Goal: Communication & Community: Ask a question

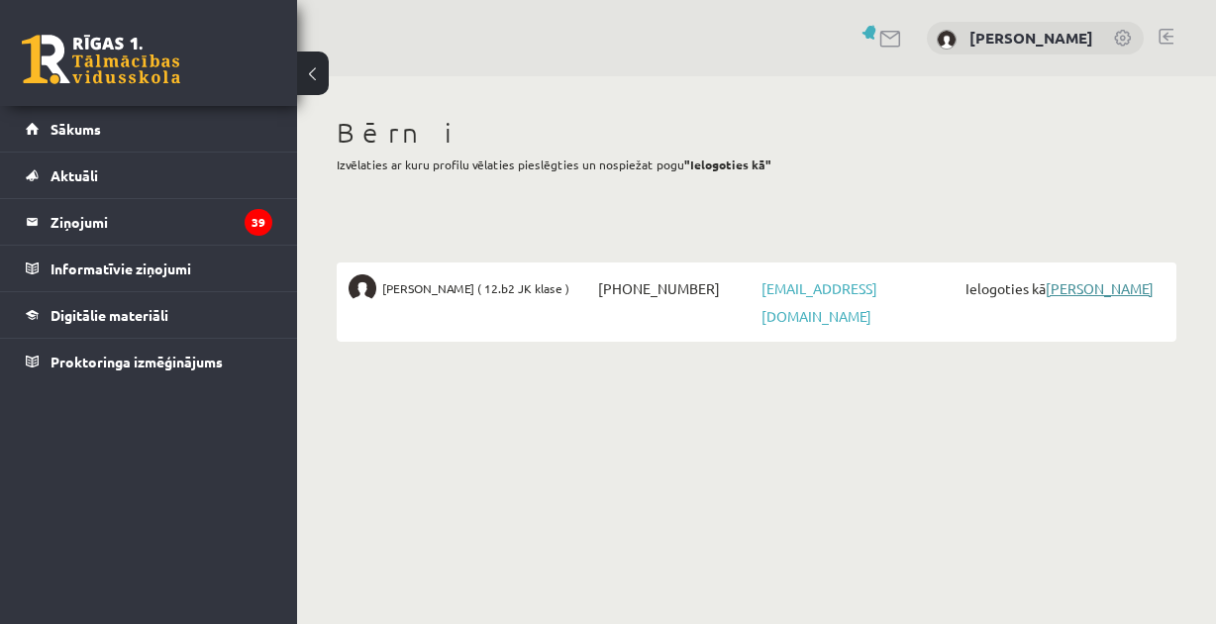
click at [1079, 288] on link "[PERSON_NAME]" at bounding box center [1099, 288] width 108 height 18
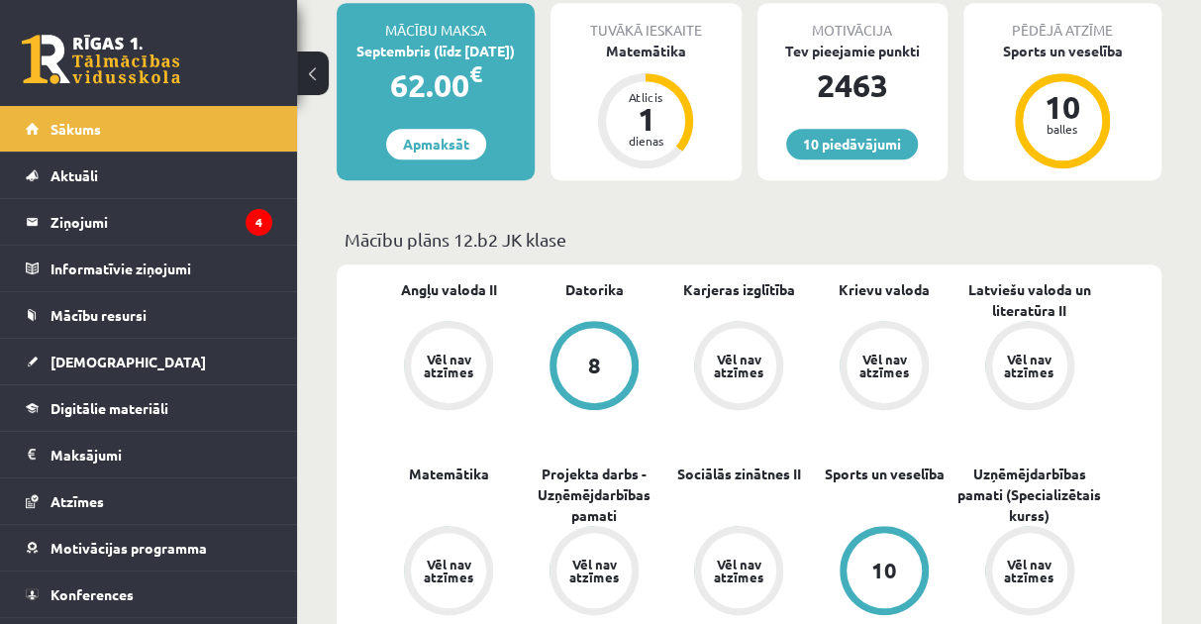
scroll to position [495, 0]
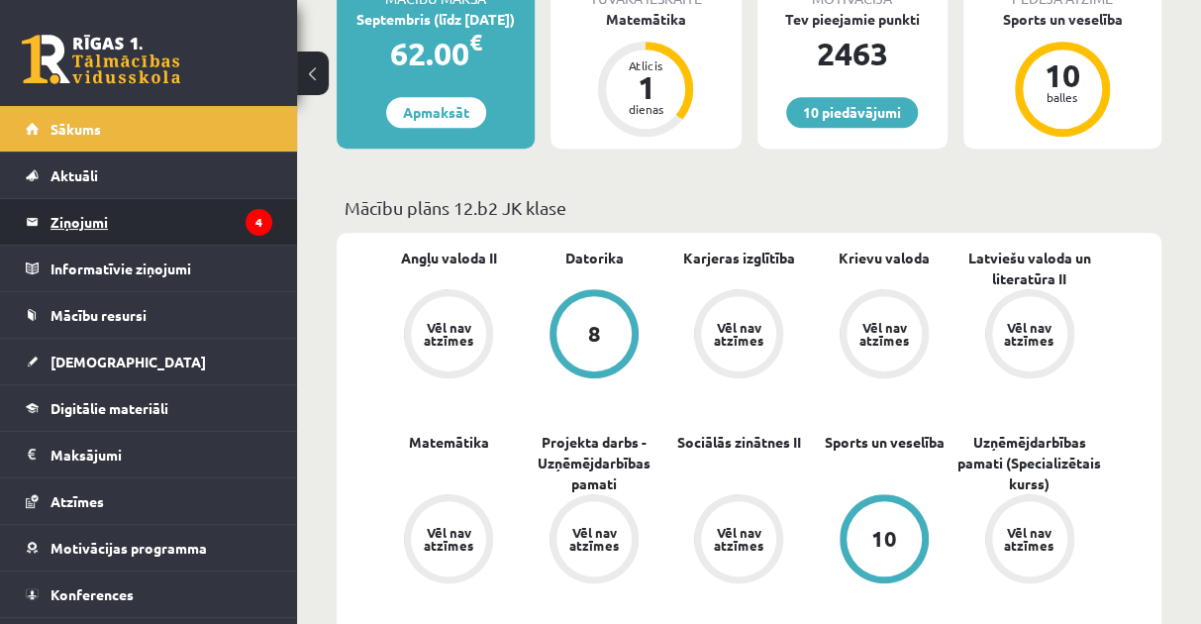
click at [75, 218] on legend "Ziņojumi 4" at bounding box center [161, 222] width 222 height 46
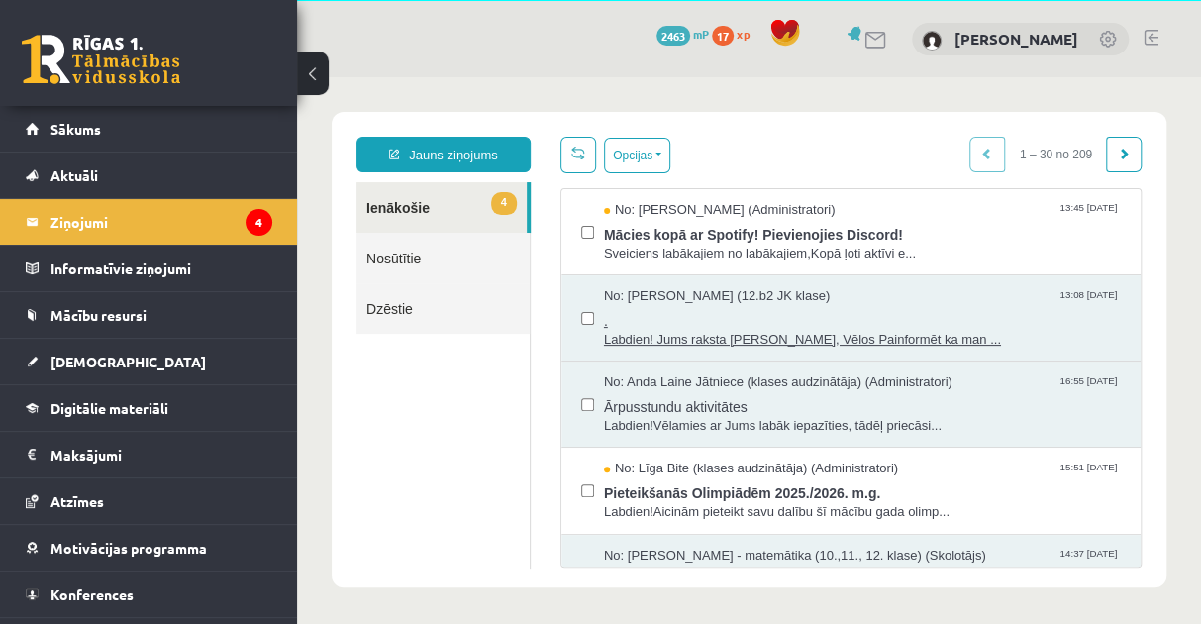
click at [753, 341] on span "Labdien! Jums raksta [PERSON_NAME], Vēlos Painformēt ka man ..." at bounding box center [862, 340] width 517 height 19
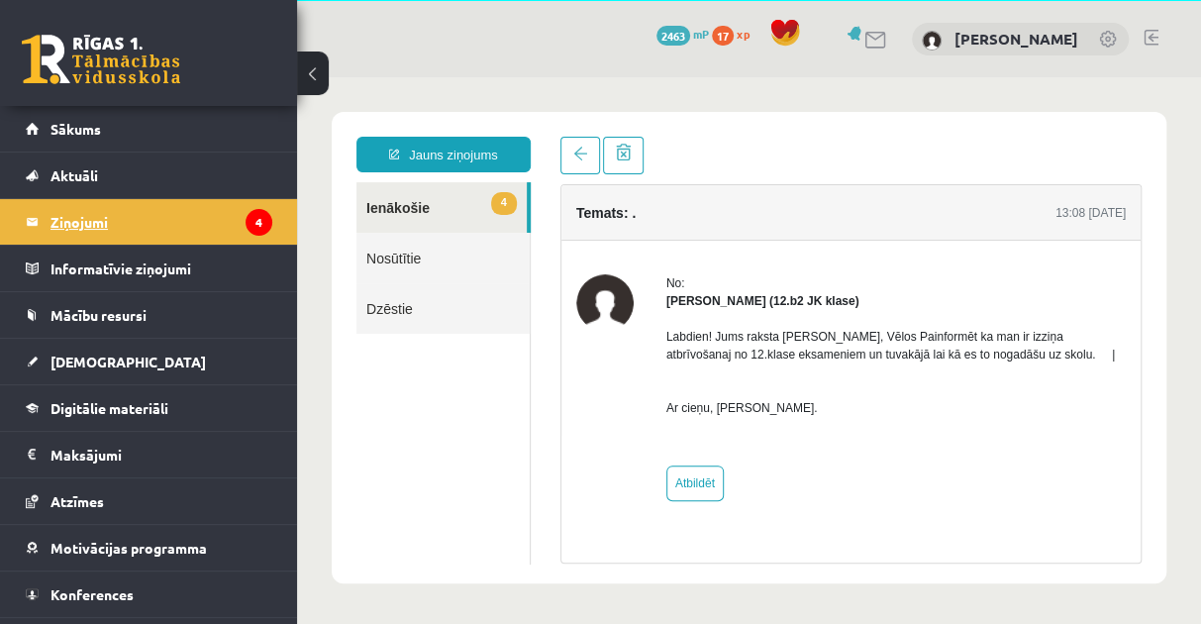
click at [60, 214] on legend "Ziņojumi 4" at bounding box center [161, 222] width 222 height 46
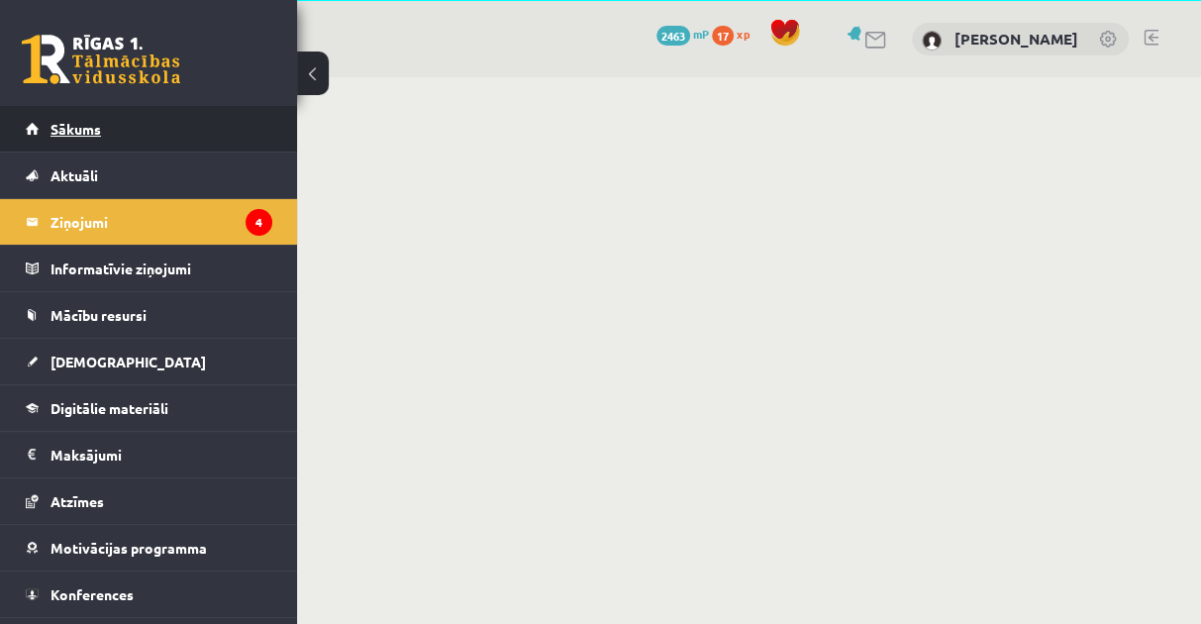
click at [81, 113] on link "Sākums" at bounding box center [149, 129] width 247 height 46
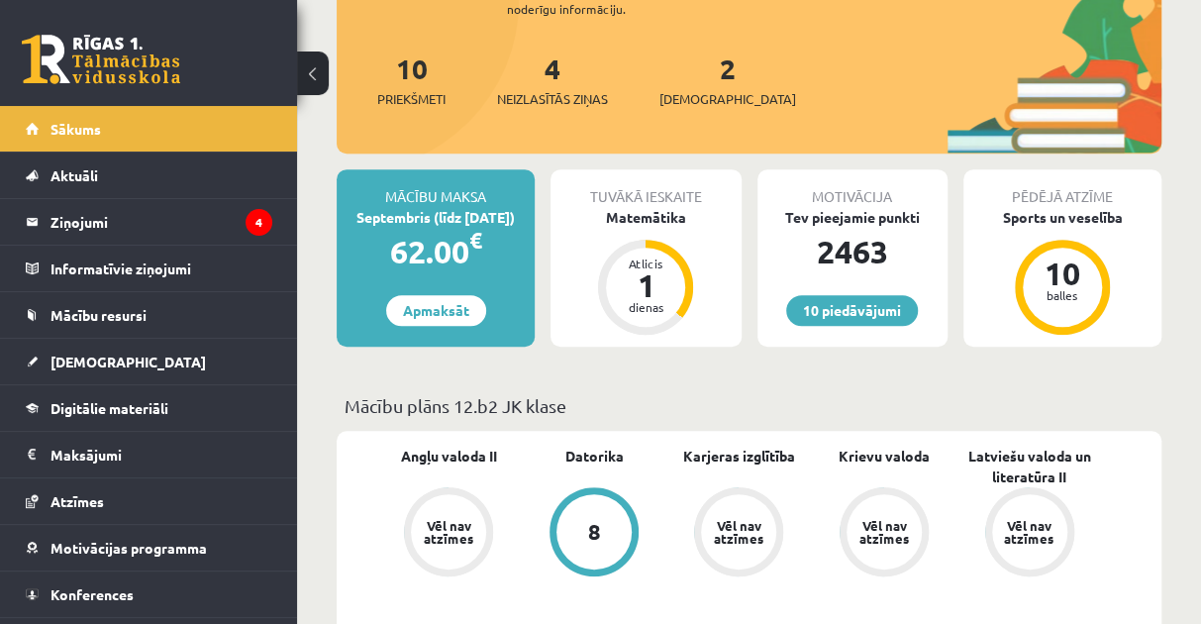
scroll to position [297, 0]
